Goal: Task Accomplishment & Management: Manage account settings

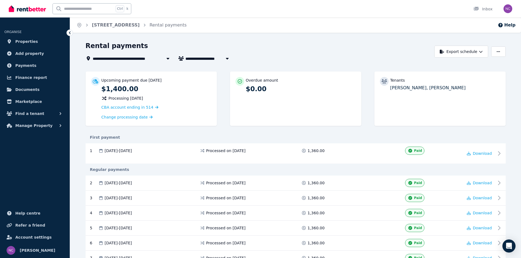
click at [168, 59] on icon at bounding box center [167, 59] width 3 height 2
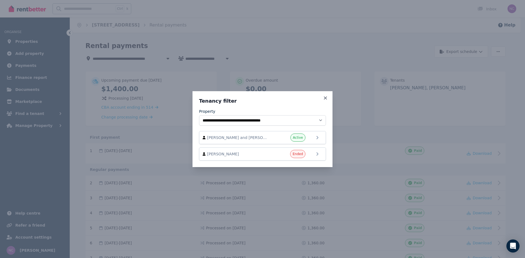
click at [327, 98] on icon at bounding box center [325, 98] width 5 height 5
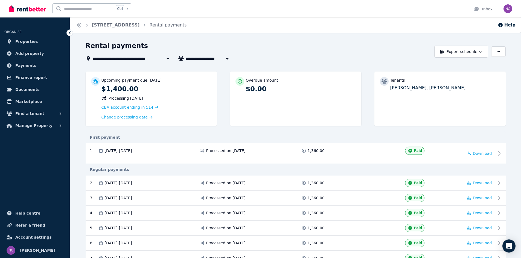
click at [27, 43] on span "Properties" at bounding box center [26, 41] width 23 height 7
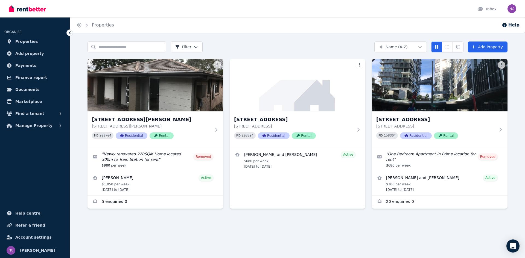
click at [307, 122] on h3 "[STREET_ADDRESS]" at bounding box center [293, 120] width 119 height 8
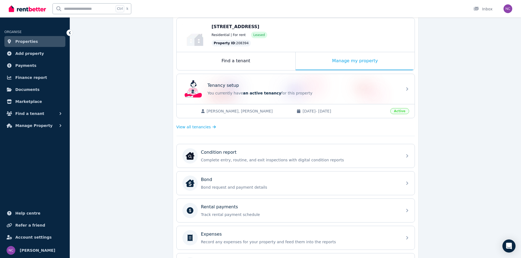
scroll to position [109, 0]
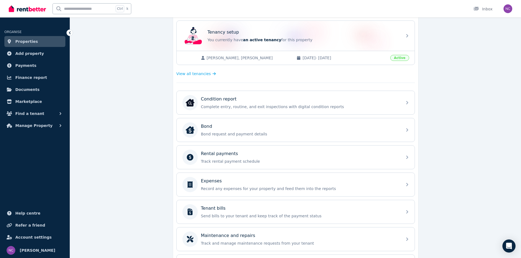
click at [378, 162] on p "Track rental payment schedule" at bounding box center [300, 161] width 198 height 5
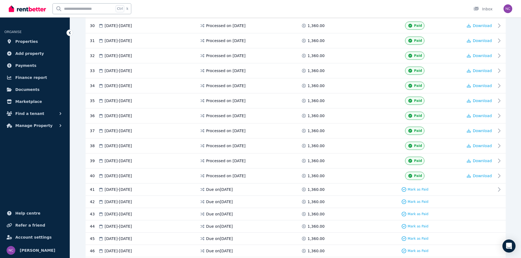
scroll to position [629, 0]
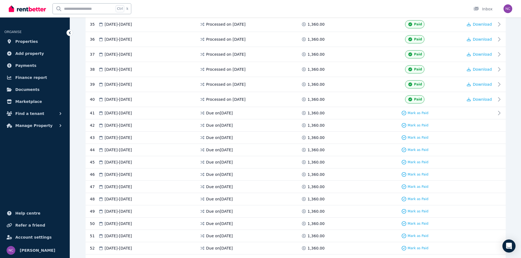
click at [414, 112] on span "Mark as Paid" at bounding box center [418, 113] width 21 height 4
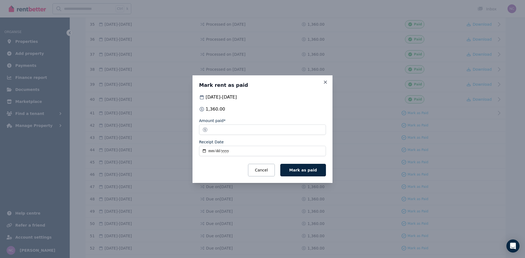
click at [205, 151] on input "Receipt Date" at bounding box center [262, 151] width 127 height 10
type input "**********"
click at [304, 171] on span "Mark as paid" at bounding box center [303, 170] width 28 height 4
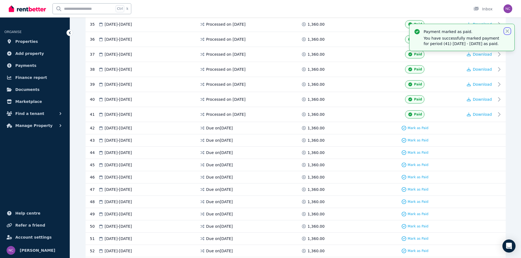
drag, startPoint x: 508, startPoint y: 31, endPoint x: 525, endPoint y: 106, distance: 77.0
click at [508, 31] on icon "button" at bounding box center [507, 30] width 5 height 5
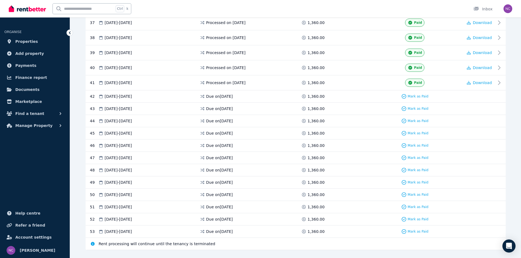
scroll to position [672, 0]
